Goal: Information Seeking & Learning: Learn about a topic

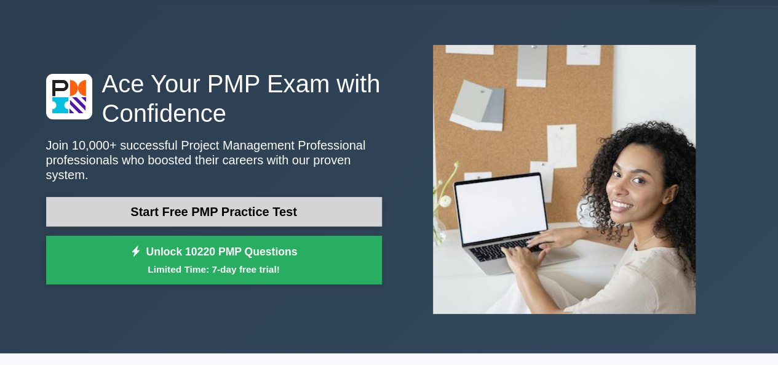
scroll to position [61, 0]
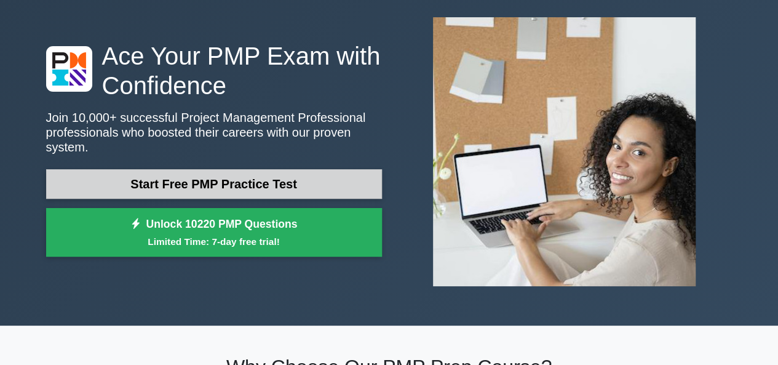
click at [290, 178] on link "Start Free PMP Practice Test" at bounding box center [214, 184] width 336 height 30
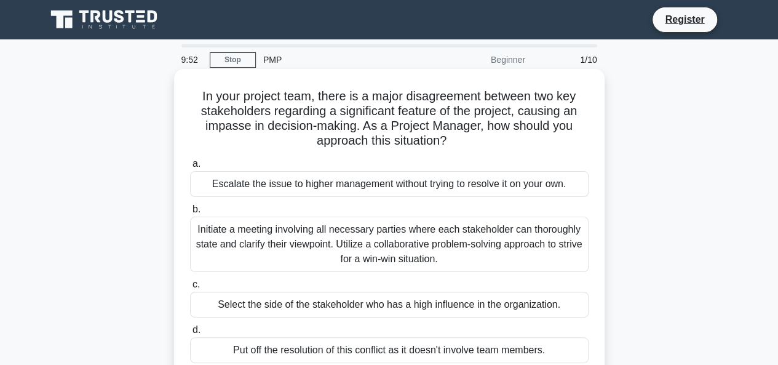
drag, startPoint x: 355, startPoint y: 125, endPoint x: 556, endPoint y: 139, distance: 200.9
click at [557, 139] on h5 "In your project team, there is a major disagreement between two key stakeholder…" at bounding box center [389, 119] width 401 height 60
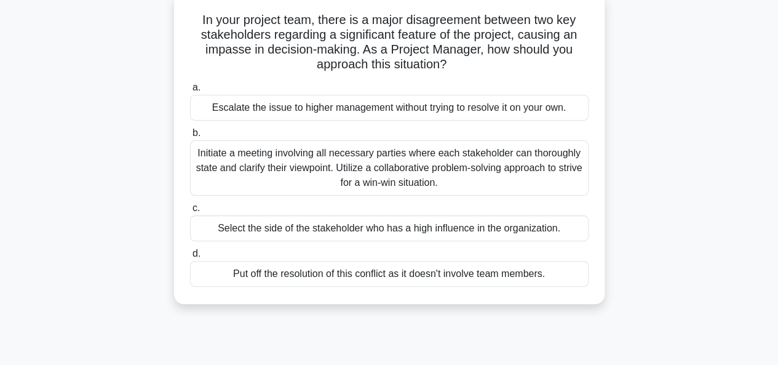
scroll to position [123, 0]
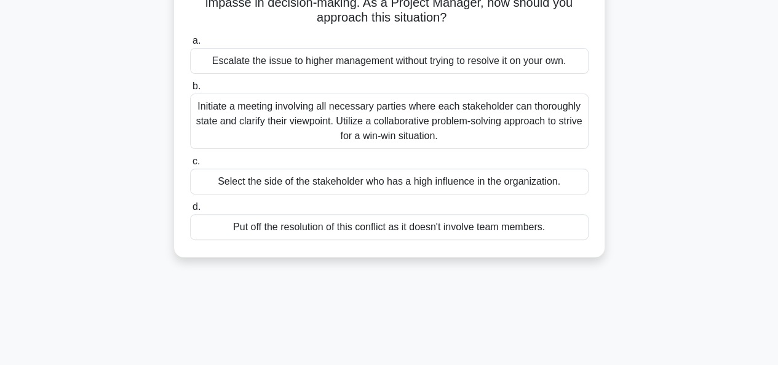
click at [438, 127] on div "Initiate a meeting involving all necessary parties where each stakeholder can t…" at bounding box center [389, 120] width 398 height 55
click at [190, 90] on input "b. Initiate a meeting involving all necessary parties where each stakeholder ca…" at bounding box center [190, 86] width 0 height 8
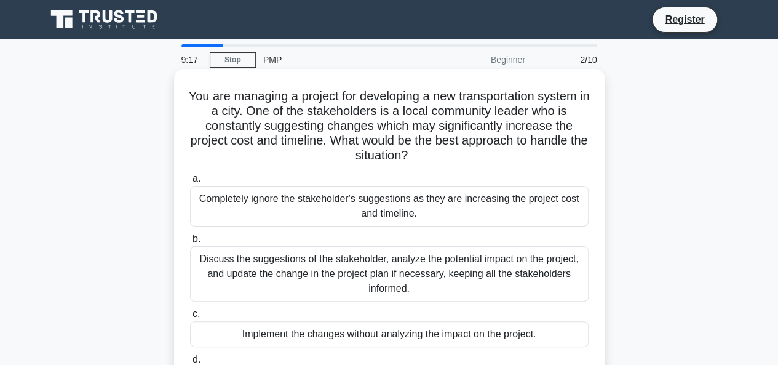
scroll to position [61, 0]
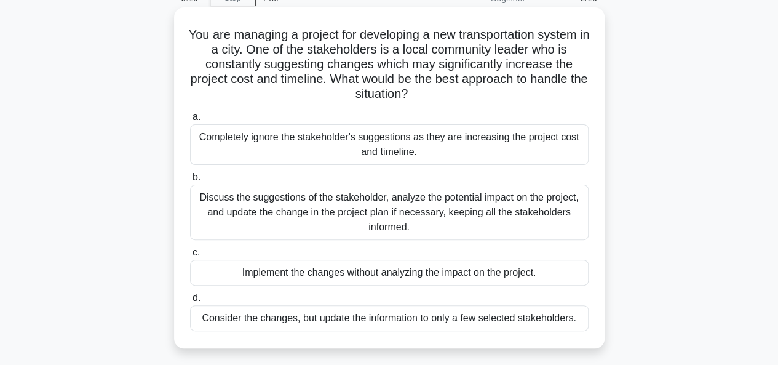
click at [496, 207] on div "Discuss the suggestions of the stakeholder, analyze the potential impact on the…" at bounding box center [389, 211] width 398 height 55
click at [190, 181] on input "b. Discuss the suggestions of the stakeholder, analyze the potential impact on …" at bounding box center [190, 177] width 0 height 8
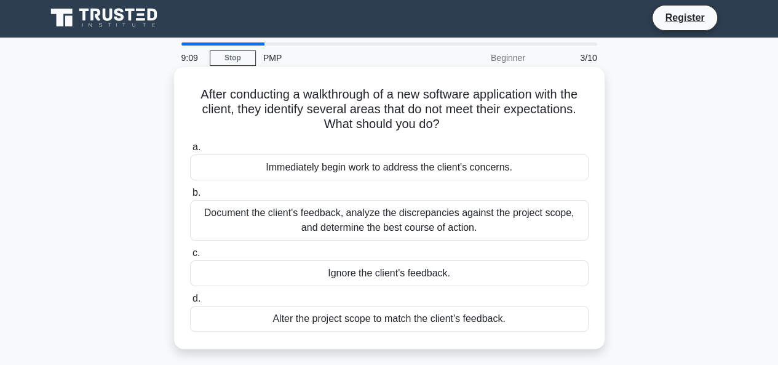
scroll to position [0, 0]
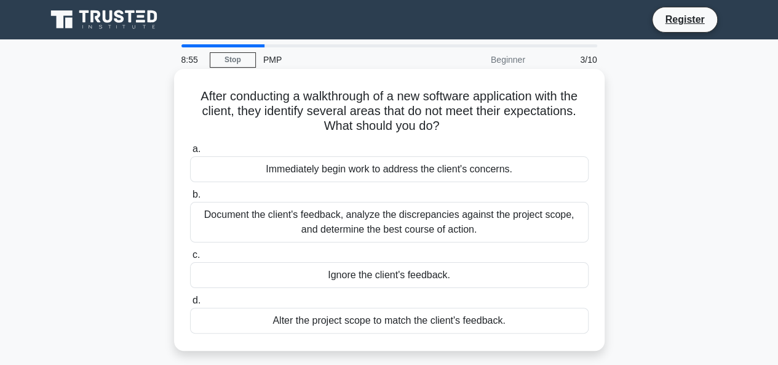
click at [430, 227] on div "Document the client's feedback, analyze the discrepancies against the project s…" at bounding box center [389, 222] width 398 height 41
click at [190, 199] on input "b. Document the client's feedback, analyze the discrepancies against the projec…" at bounding box center [190, 195] width 0 height 8
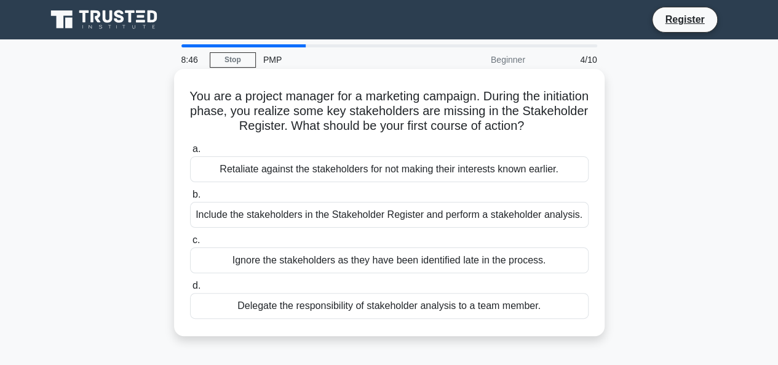
click at [298, 216] on div "Include the stakeholders in the Stakeholder Register and perform a stakeholder …" at bounding box center [389, 215] width 398 height 26
click at [190, 199] on input "b. Include the stakeholders in the Stakeholder Register and perform a stakehold…" at bounding box center [190, 195] width 0 height 8
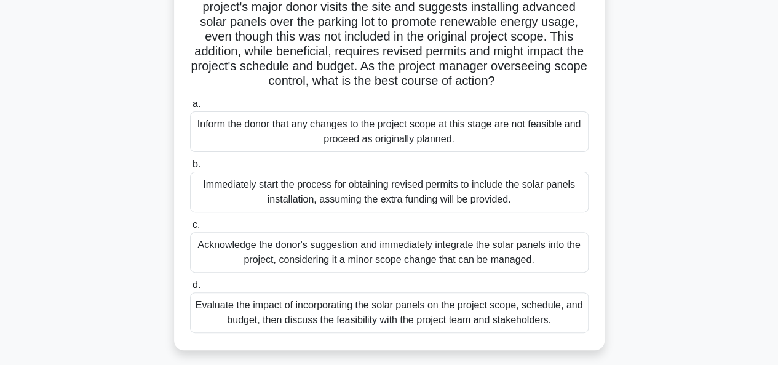
scroll to position [123, 0]
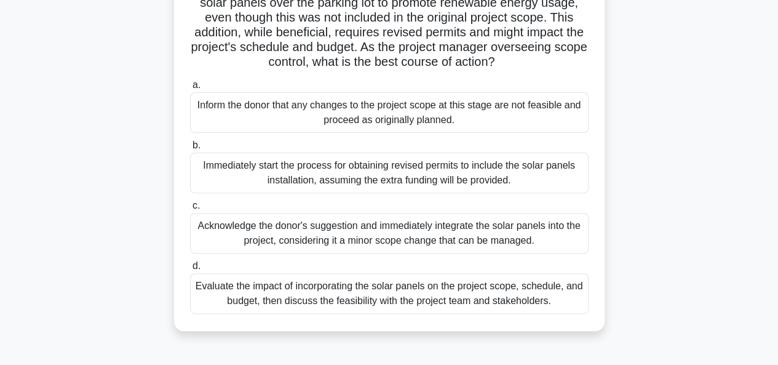
click at [444, 247] on div "Acknowledge the donor's suggestion and immediately integrate the solar panels i…" at bounding box center [389, 233] width 398 height 41
click at [190, 210] on input "c. Acknowledge the donor's suggestion and immediately integrate the solar panel…" at bounding box center [190, 206] width 0 height 8
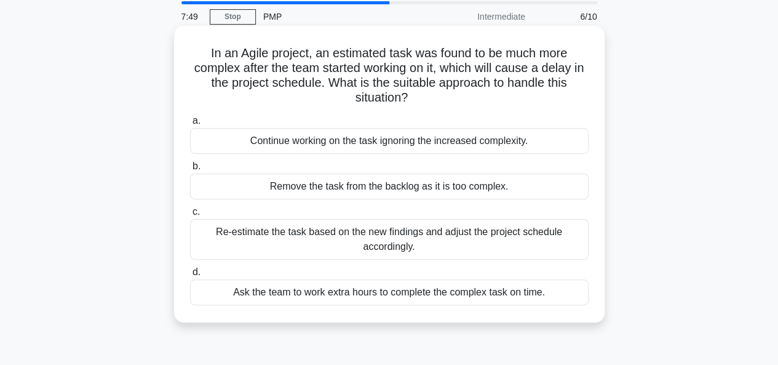
scroll to position [61, 0]
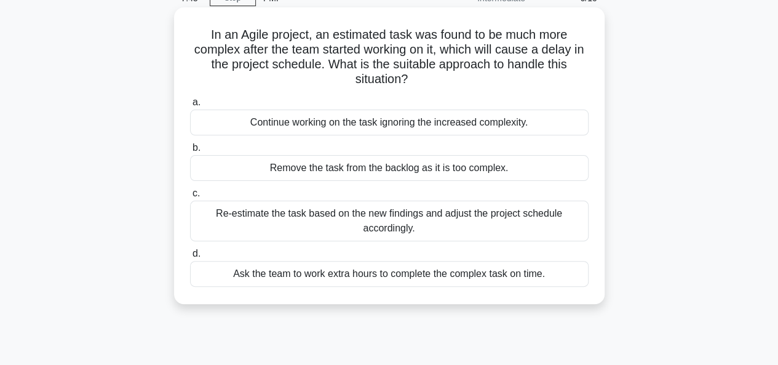
click at [524, 218] on div "Re-estimate the task based on the new findings and adjust the project schedule …" at bounding box center [389, 220] width 398 height 41
click at [190, 197] on input "c. Re-estimate the task based on the new findings and adjust the project schedu…" at bounding box center [190, 193] width 0 height 8
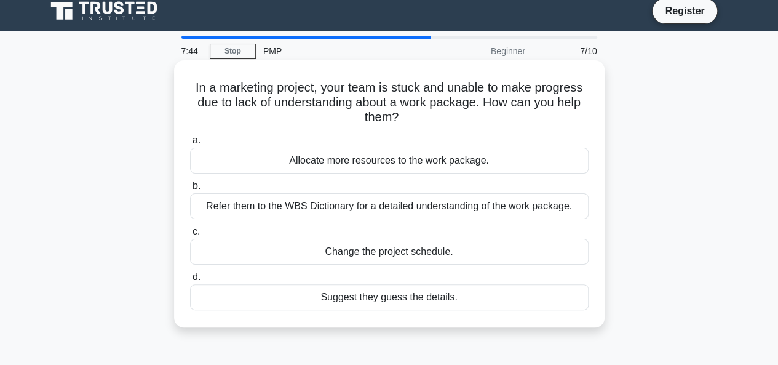
scroll to position [0, 0]
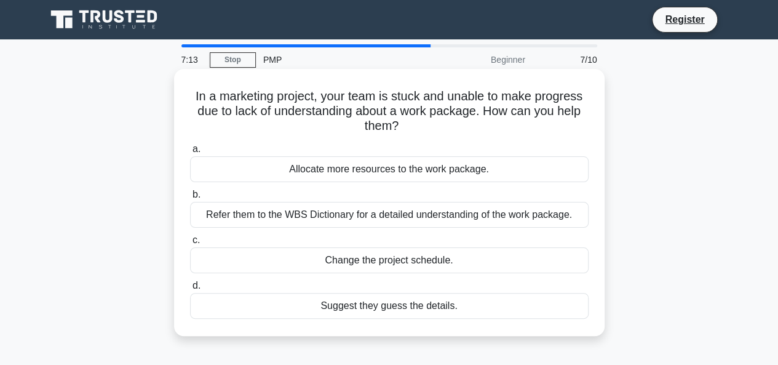
click at [350, 216] on div "Refer them to the WBS Dictionary for a detailed understanding of the work packa…" at bounding box center [389, 215] width 398 height 26
click at [190, 199] on input "b. Refer them to the WBS Dictionary for a detailed understanding of the work pa…" at bounding box center [190, 195] width 0 height 8
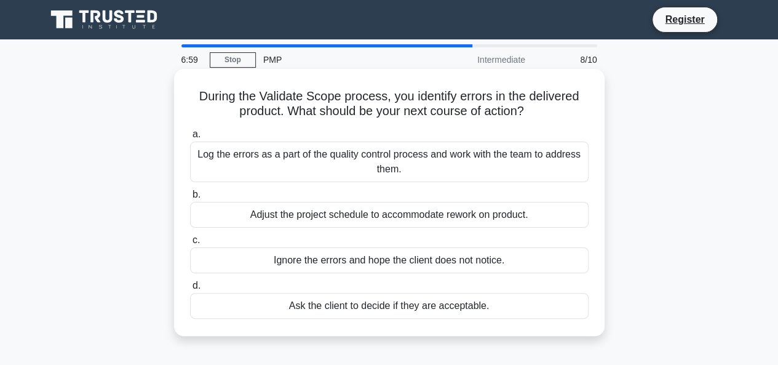
click at [365, 162] on div "Log the errors as a part of the quality control process and work with the team …" at bounding box center [389, 161] width 398 height 41
click at [190, 138] on input "a. Log the errors as a part of the quality control process and work with the te…" at bounding box center [190, 134] width 0 height 8
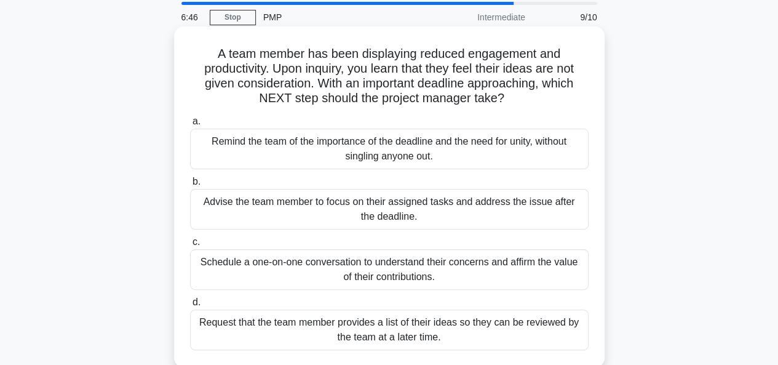
scroll to position [61, 0]
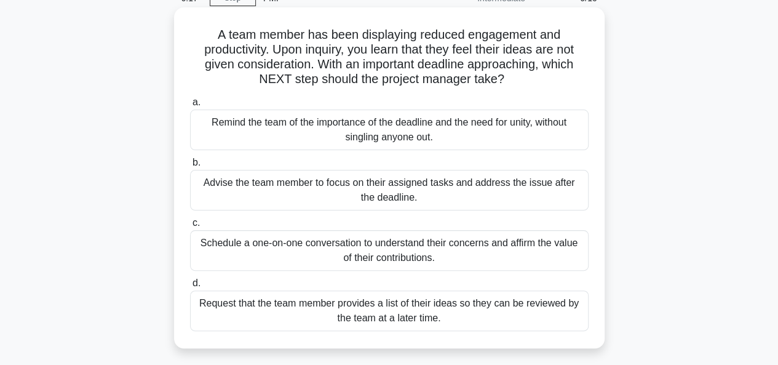
click at [393, 188] on div "Advise the team member to focus on their assigned tasks and address the issue a…" at bounding box center [389, 190] width 398 height 41
click at [190, 167] on input "b. Advise the team member to focus on their assigned tasks and address the issu…" at bounding box center [190, 163] width 0 height 8
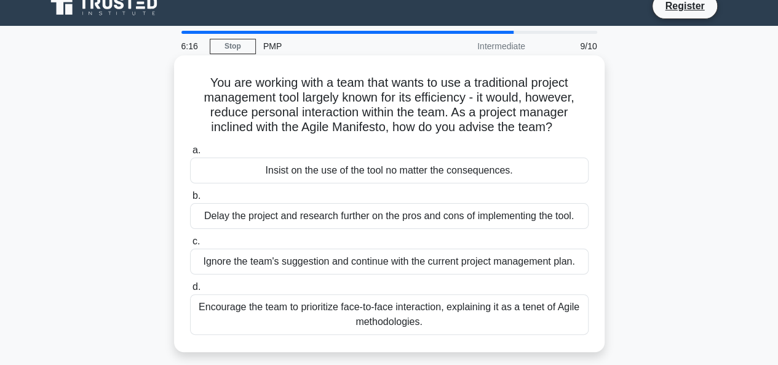
scroll to position [0, 0]
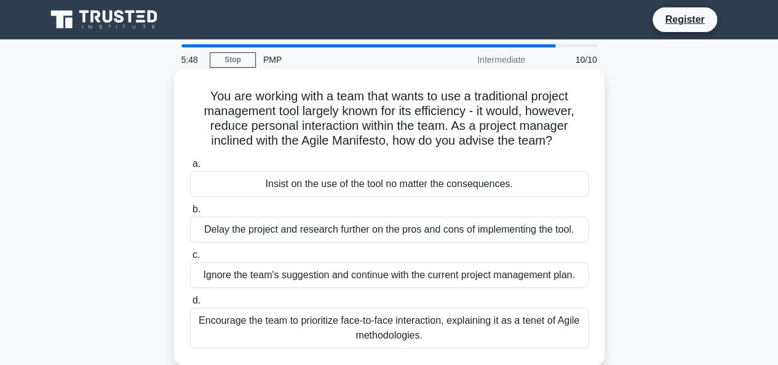
click at [309, 329] on div "Encourage the team to prioritize face-to-face interaction, explaining it as a t…" at bounding box center [389, 327] width 398 height 41
click at [190, 304] on input "d. Encourage the team to prioritize face-to-face interaction, explaining it as …" at bounding box center [190, 300] width 0 height 8
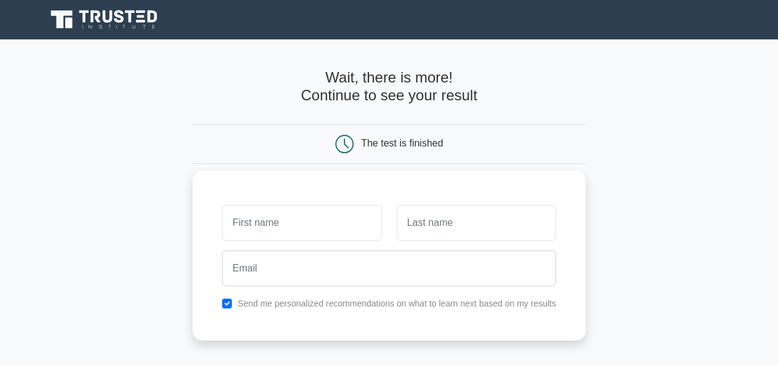
click at [281, 217] on input "text" at bounding box center [301, 223] width 159 height 36
type input "Annas"
click at [435, 221] on input "text" at bounding box center [476, 223] width 159 height 36
type input "[PERSON_NAME]"
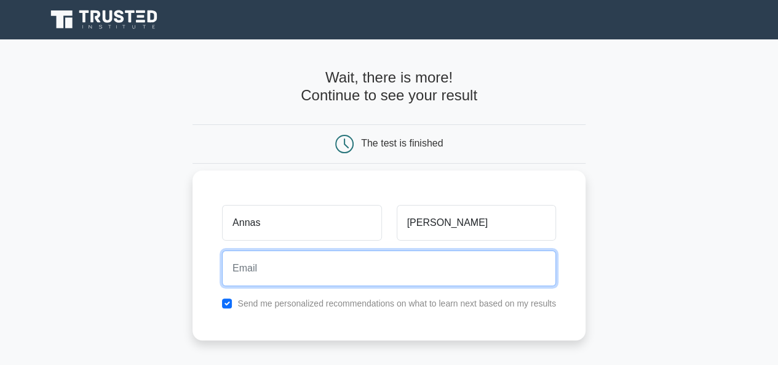
click at [320, 264] on input "email" at bounding box center [389, 268] width 334 height 36
type input "[EMAIL_ADDRESS][DOMAIN_NAME]"
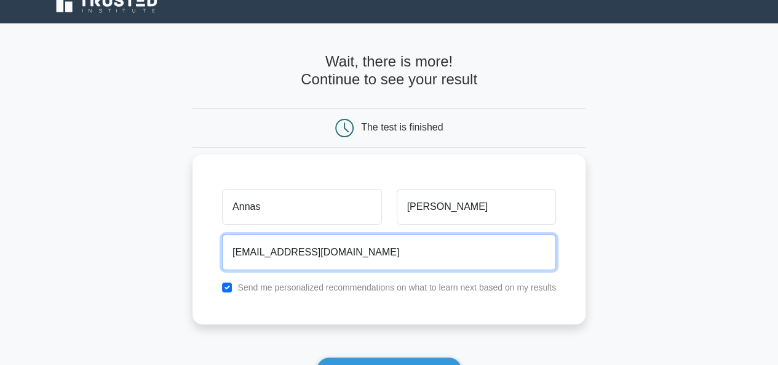
scroll to position [123, 0]
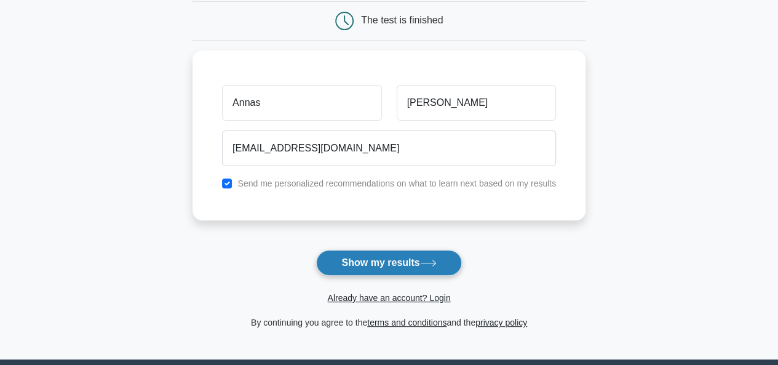
click at [389, 261] on button "Show my results" at bounding box center [388, 263] width 145 height 26
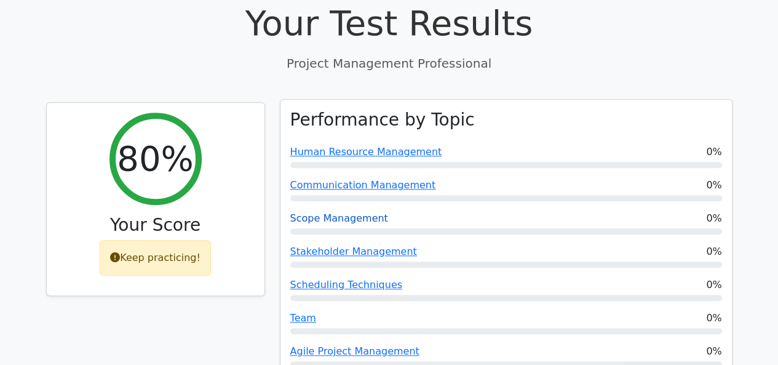
scroll to position [430, 0]
